Goal: Information Seeking & Learning: Learn about a topic

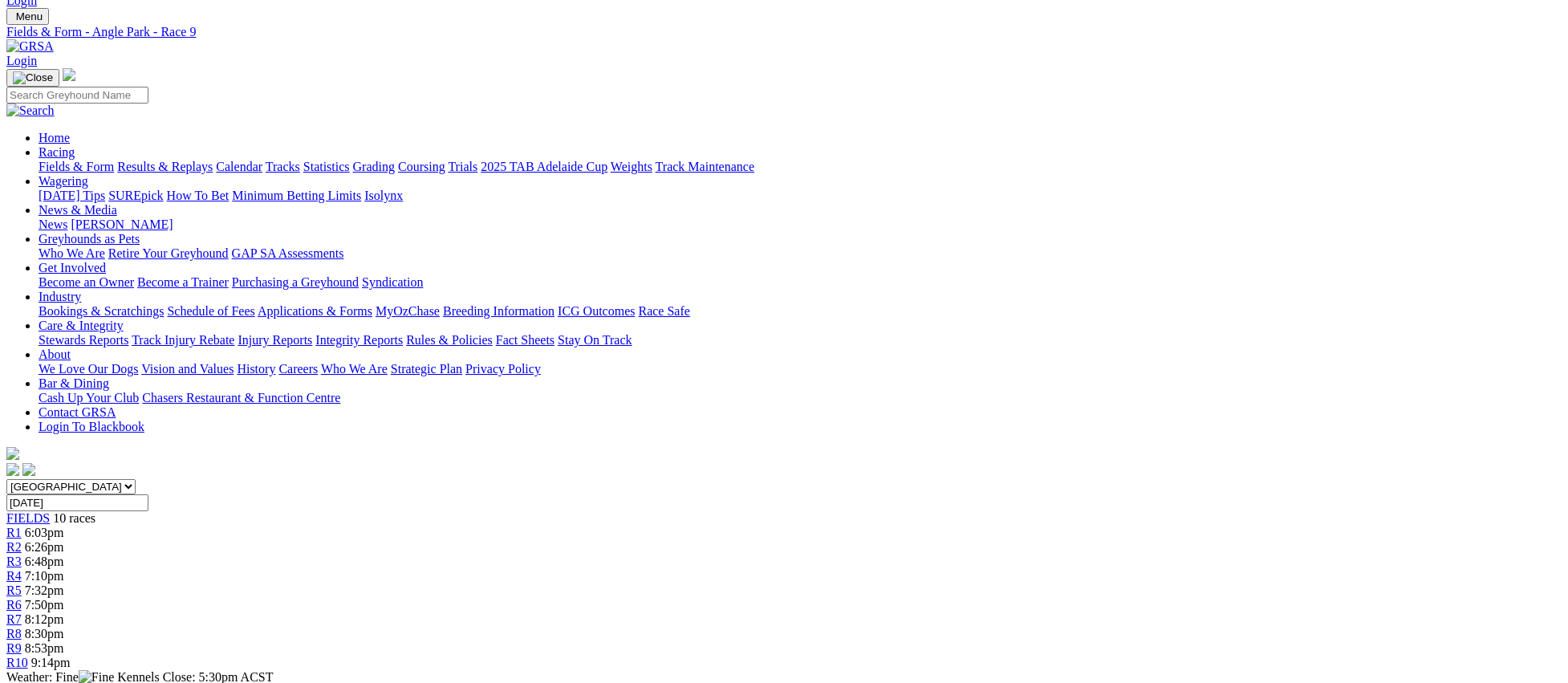
scroll to position [56, 0]
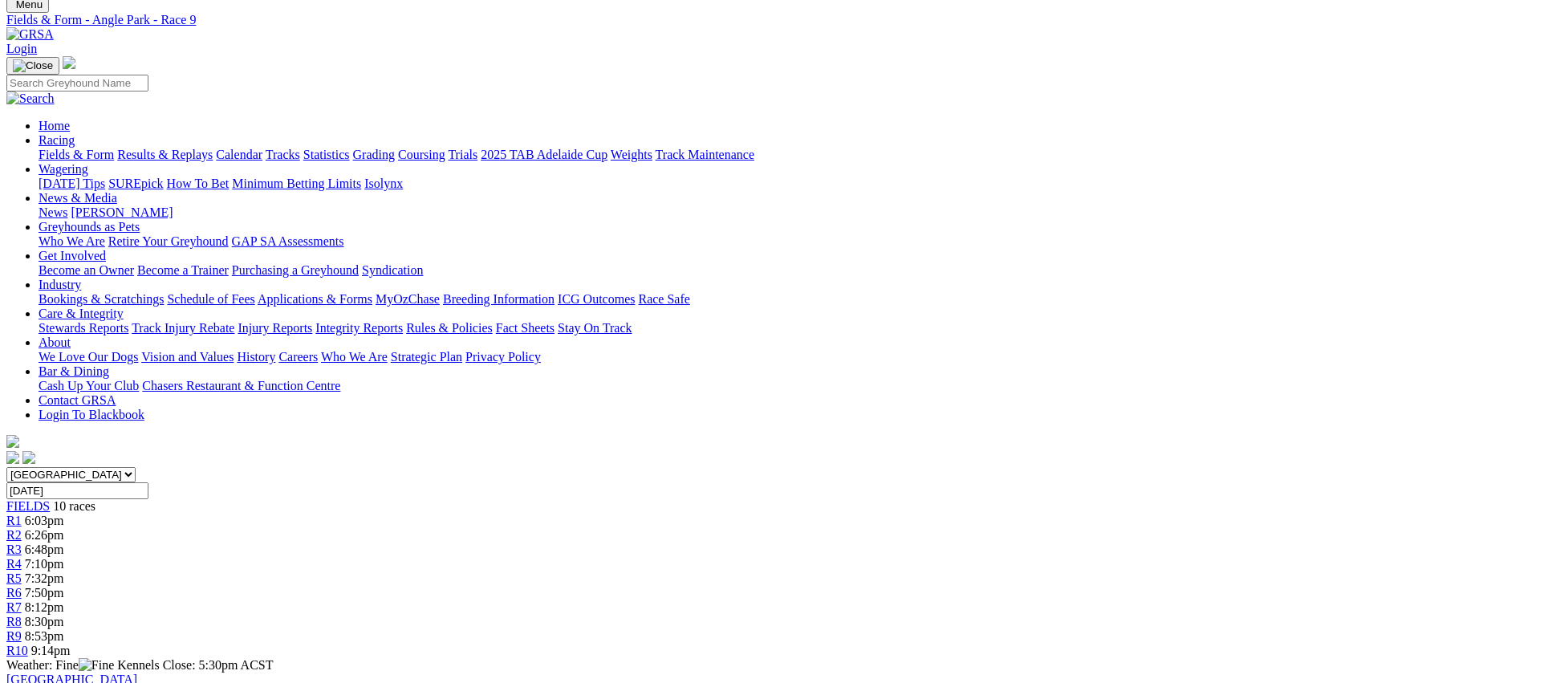
click at [114, 148] on link "Fields & Form" at bounding box center [76, 154] width 76 height 14
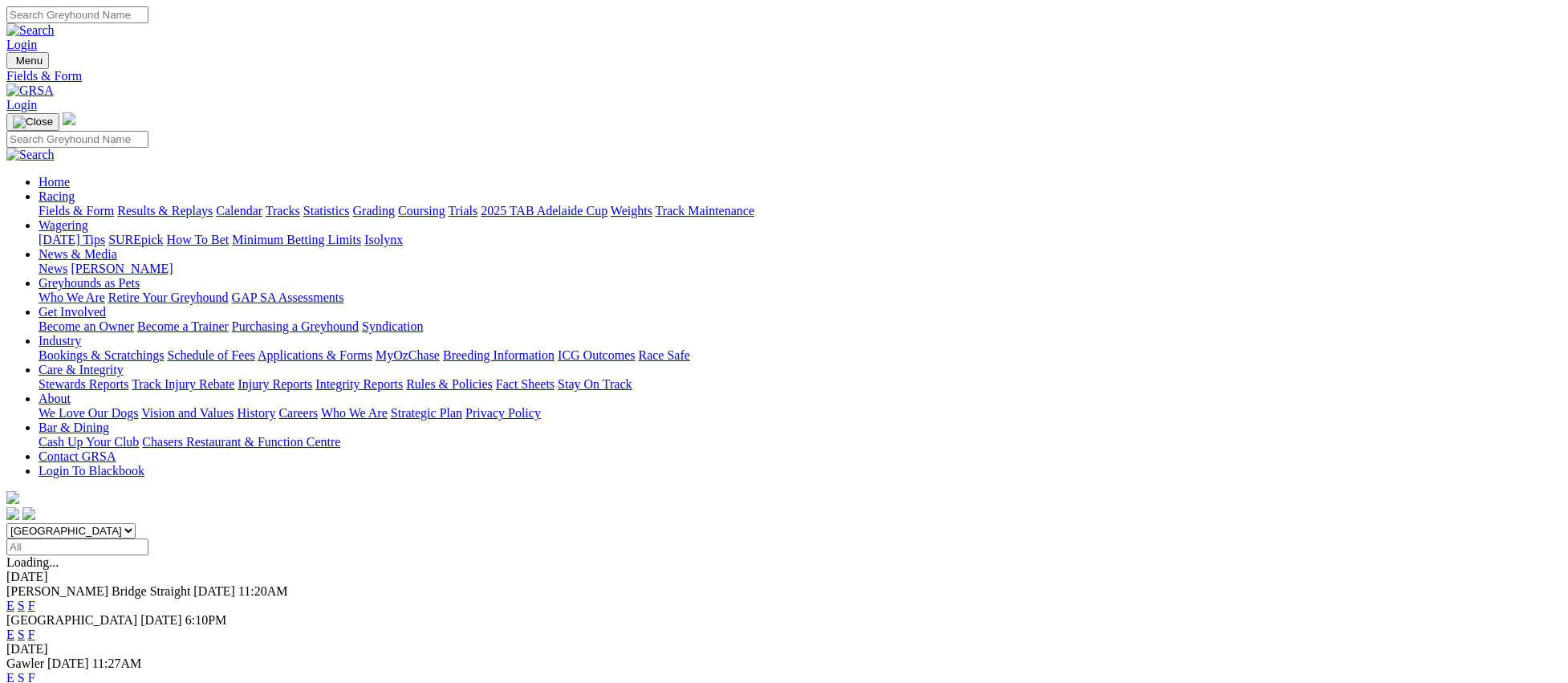
click at [15, 598] on link "E" at bounding box center [11, 605] width 8 height 14
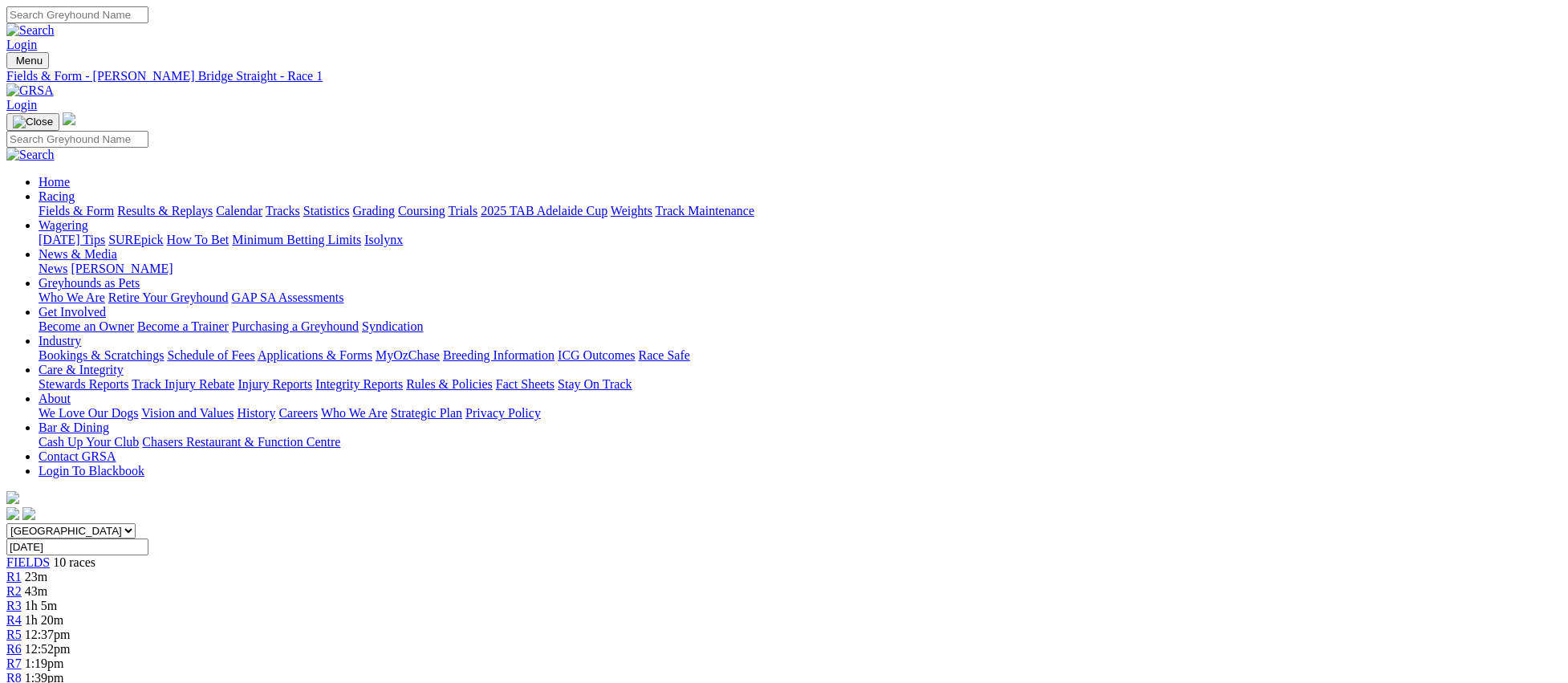
click at [22, 642] on link "R6" at bounding box center [14, 649] width 15 height 14
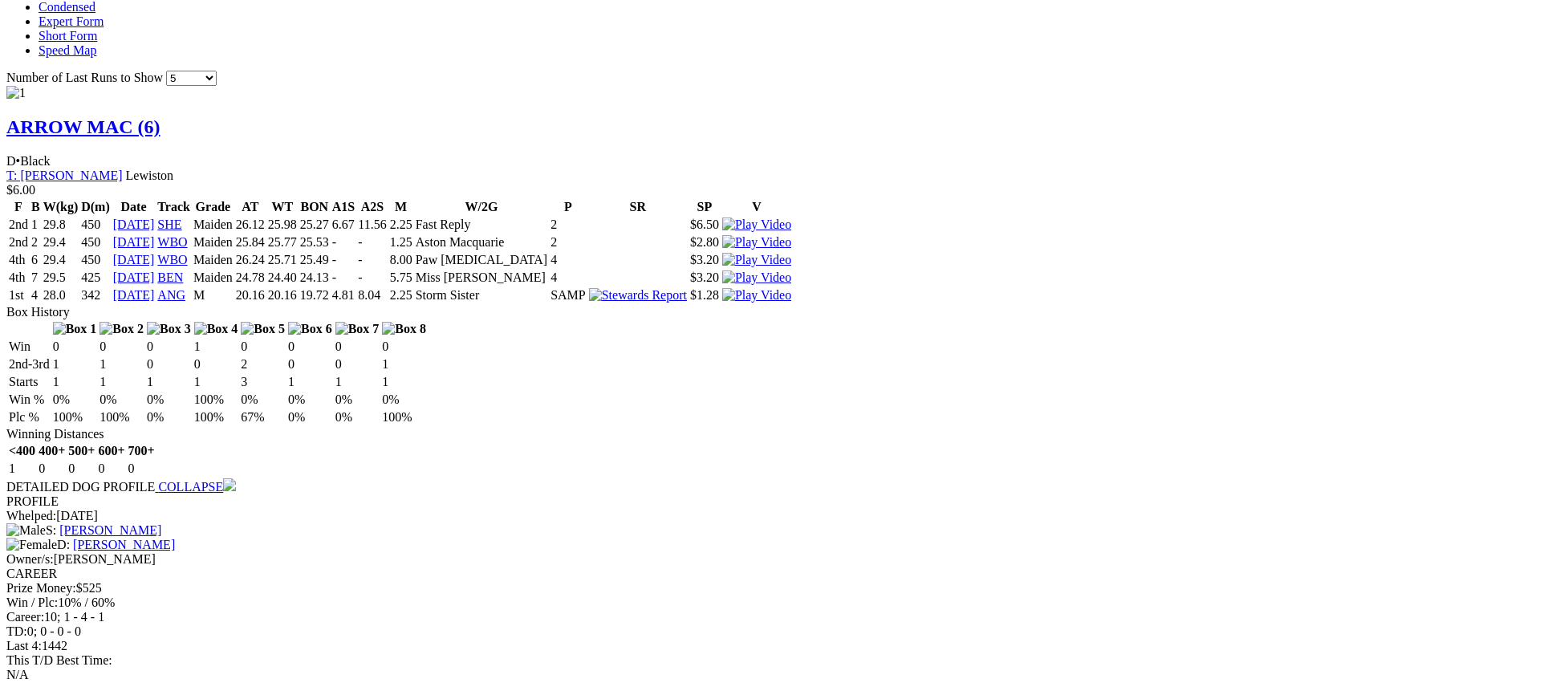
scroll to position [1692, 0]
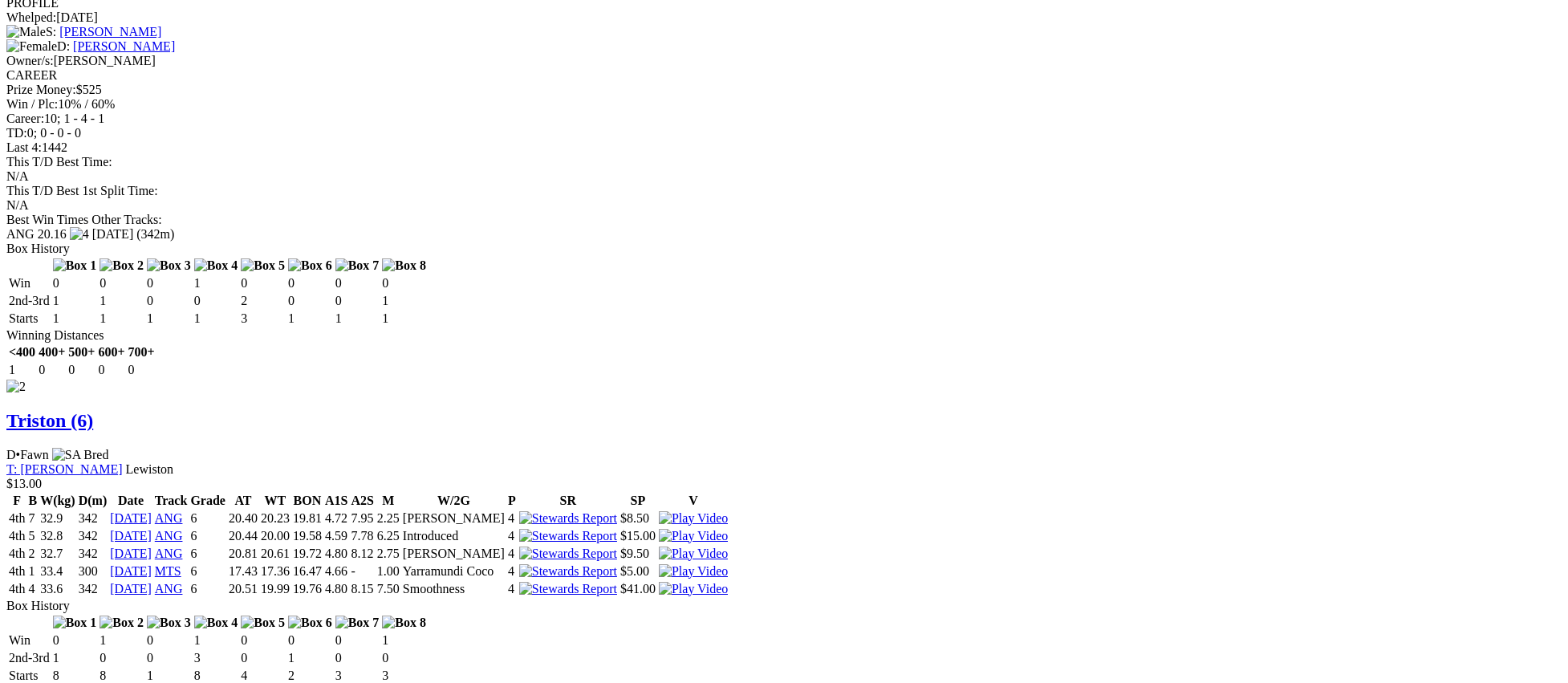
scroll to position [1959, 0]
